Goal: Find contact information: Find contact information

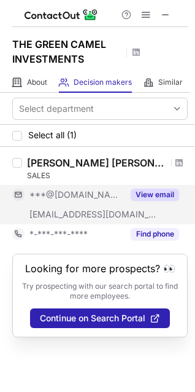
click at [153, 194] on button "View email" at bounding box center [155, 194] width 48 height 12
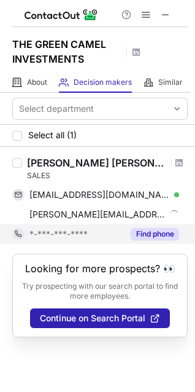
click at [152, 231] on button "Find phone" at bounding box center [155, 234] width 48 height 12
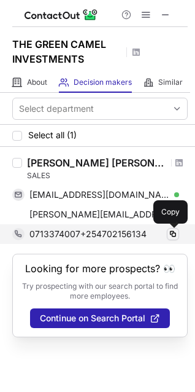
click at [175, 233] on span at bounding box center [173, 234] width 10 height 10
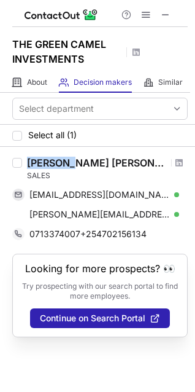
drag, startPoint x: 29, startPoint y: 163, endPoint x: 62, endPoint y: 159, distance: 33.4
click at [62, 159] on div "Ken Bill" at bounding box center [97, 163] width 141 height 12
copy div "Ken Bill"
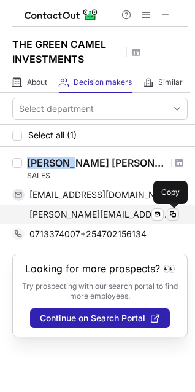
click at [175, 209] on span at bounding box center [173, 214] width 10 height 10
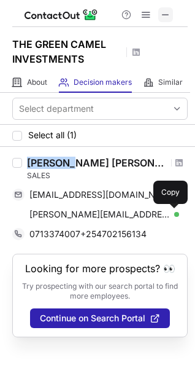
click at [167, 16] on span at bounding box center [166, 15] width 10 height 10
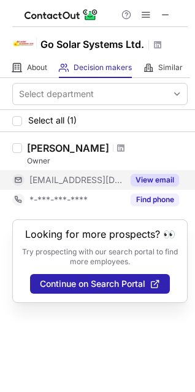
click at [159, 179] on button "View email" at bounding box center [155, 180] width 48 height 12
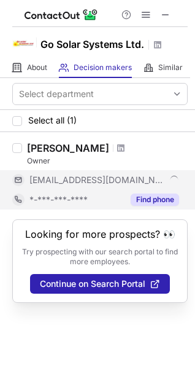
click at [159, 198] on button "Find phone" at bounding box center [155, 199] width 48 height 12
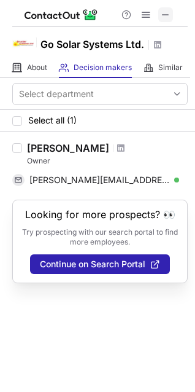
click at [169, 17] on span at bounding box center [166, 15] width 10 height 10
